Goal: Information Seeking & Learning: Learn about a topic

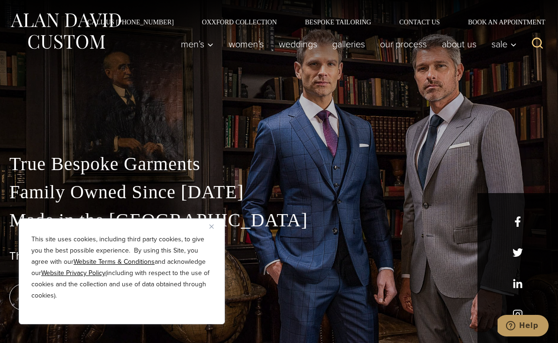
click at [212, 225] on img "Close" at bounding box center [211, 226] width 4 height 4
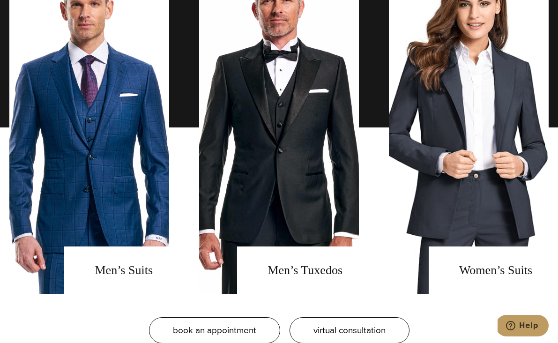
scroll to position [704, 0]
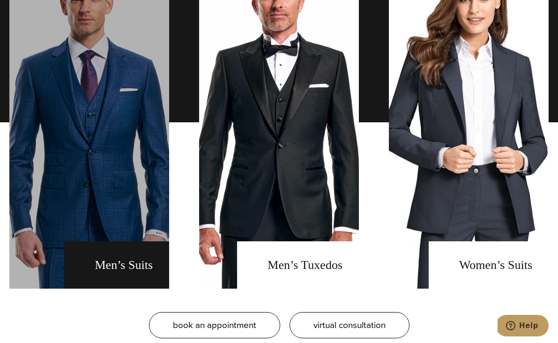
click at [120, 259] on link "men's suits" at bounding box center [89, 122] width 160 height 333
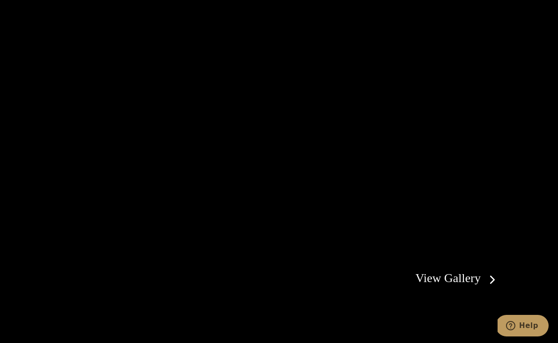
scroll to position [1549, 0]
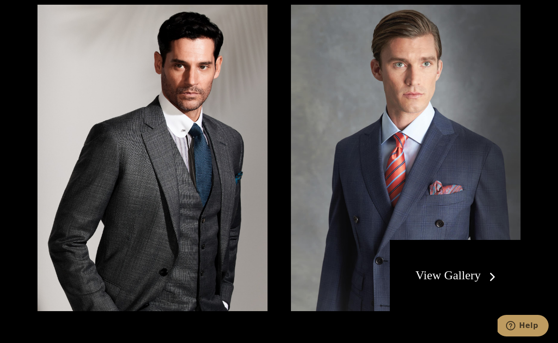
click at [460, 259] on div "View Gallery" at bounding box center [455, 275] width 131 height 71
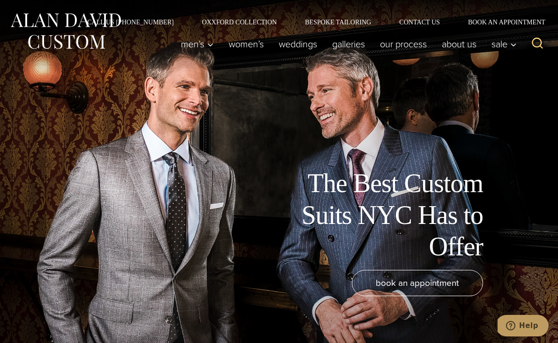
scroll to position [0, 0]
click at [349, 41] on link "Galleries" at bounding box center [349, 44] width 48 height 19
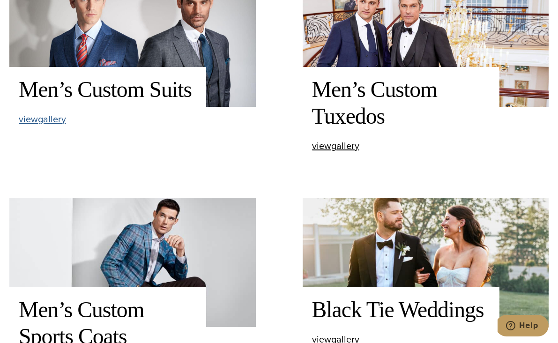
click at [57, 119] on span "view Men’s Custom Suits gallery" at bounding box center [42, 119] width 47 height 14
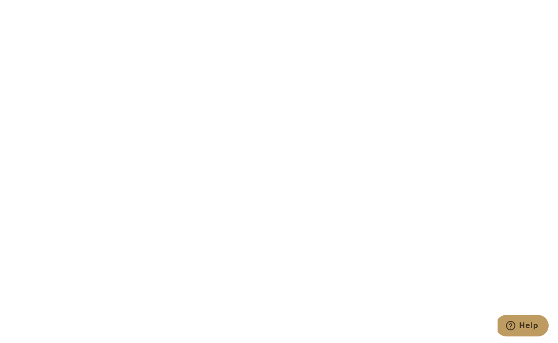
scroll to position [1412, 0]
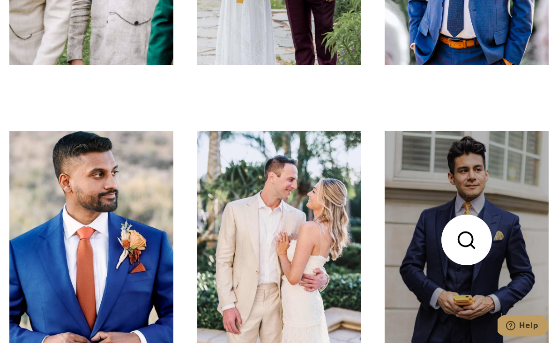
click at [477, 238] on link at bounding box center [467, 240] width 164 height 219
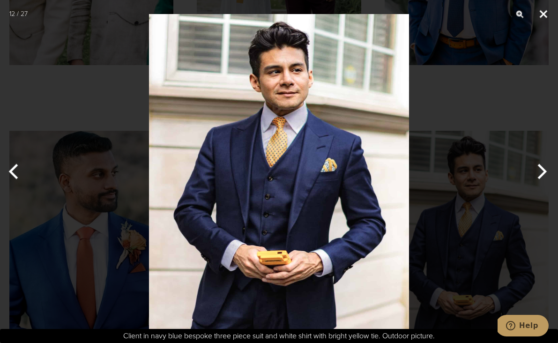
click at [543, 13] on button "Close" at bounding box center [543, 14] width 23 height 28
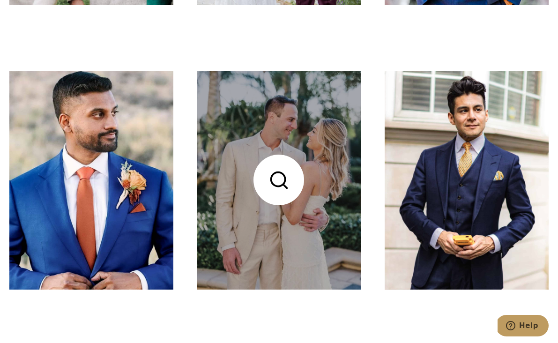
scroll to position [1491, 0]
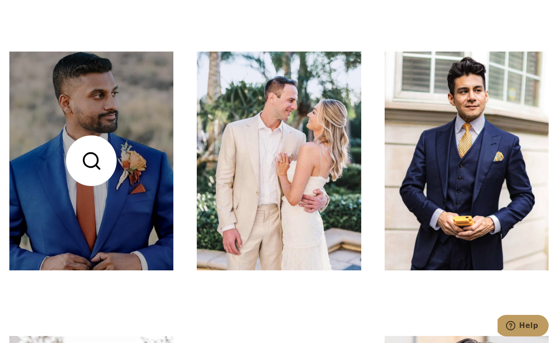
click at [148, 222] on link at bounding box center [91, 161] width 164 height 219
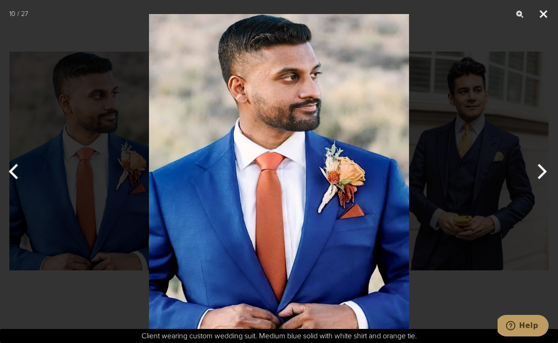
click at [542, 15] on button "Close" at bounding box center [543, 14] width 23 height 28
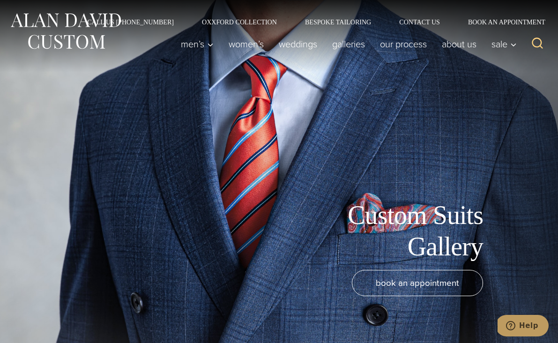
scroll to position [0, 0]
